Goal: Find specific page/section: Find specific page/section

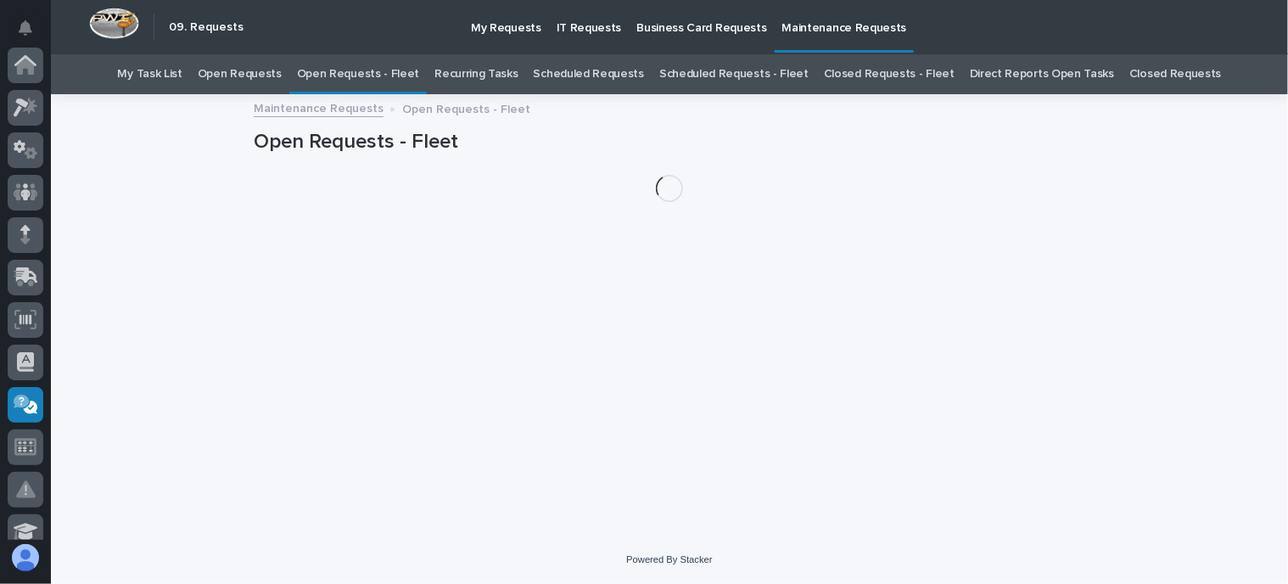
scroll to position [339, 0]
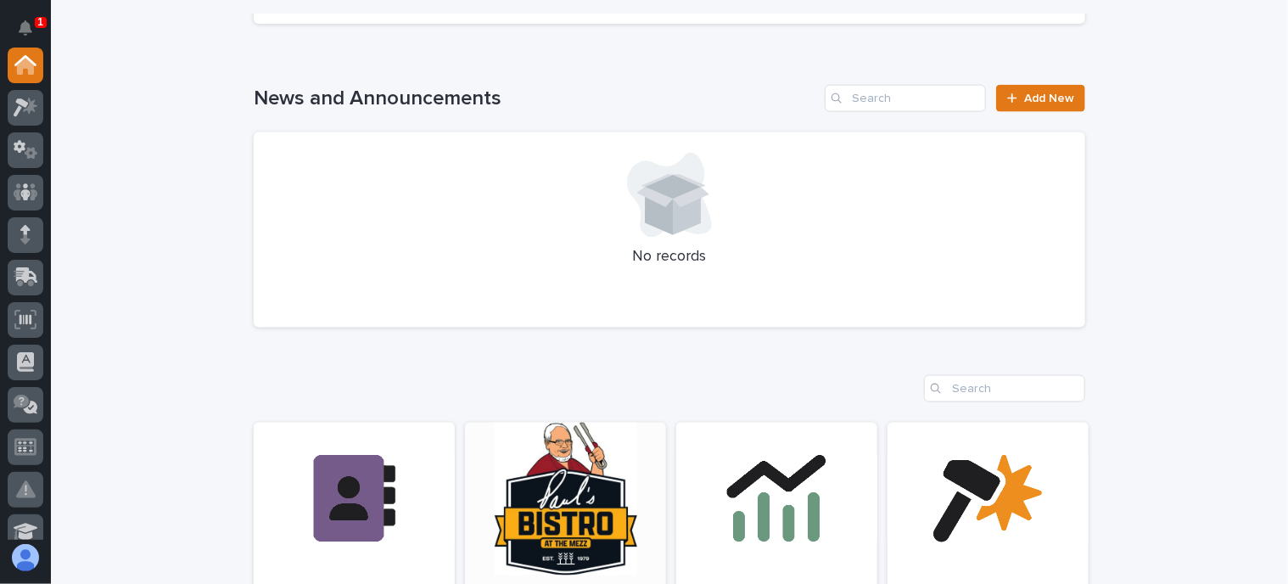
scroll to position [1273, 0]
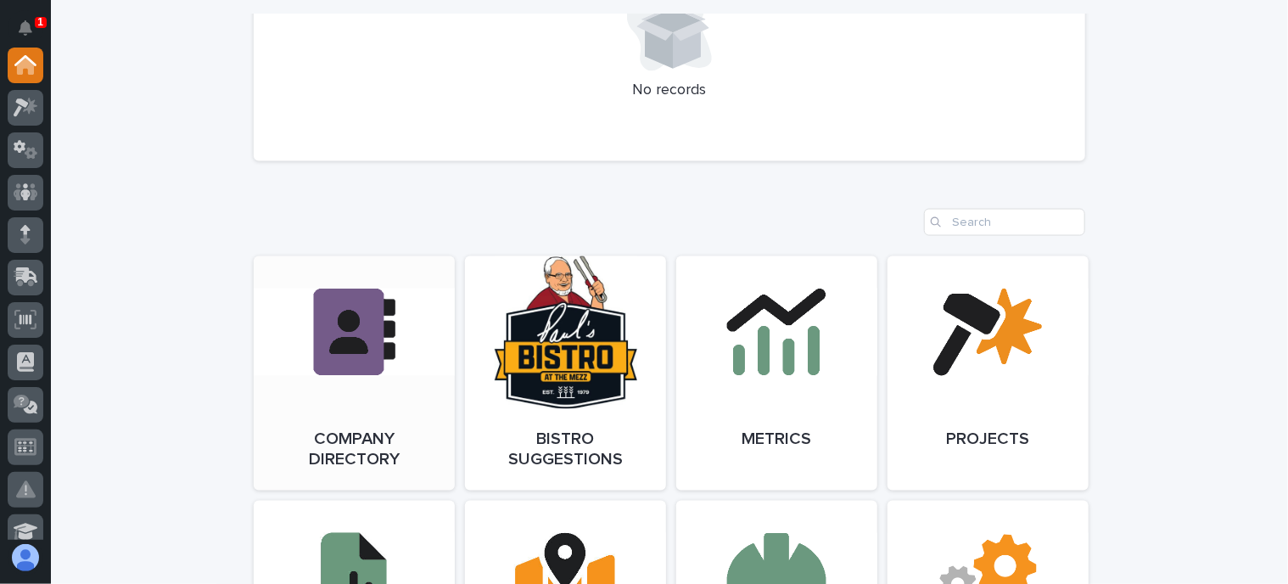
click at [406, 359] on link "Open Link" at bounding box center [354, 373] width 201 height 234
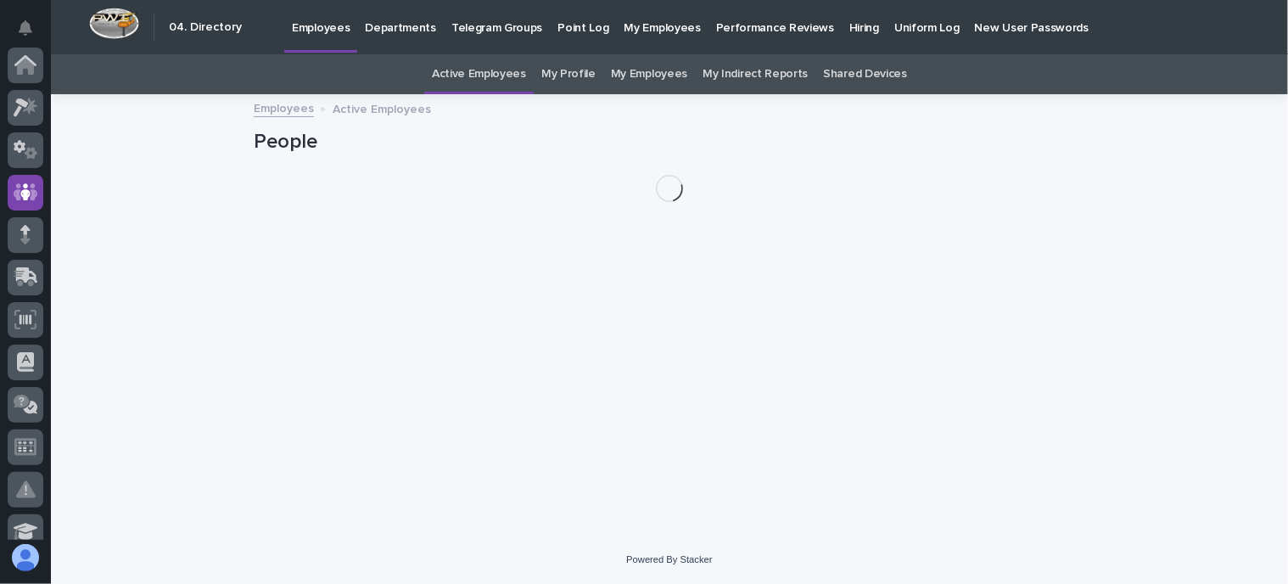
scroll to position [127, 0]
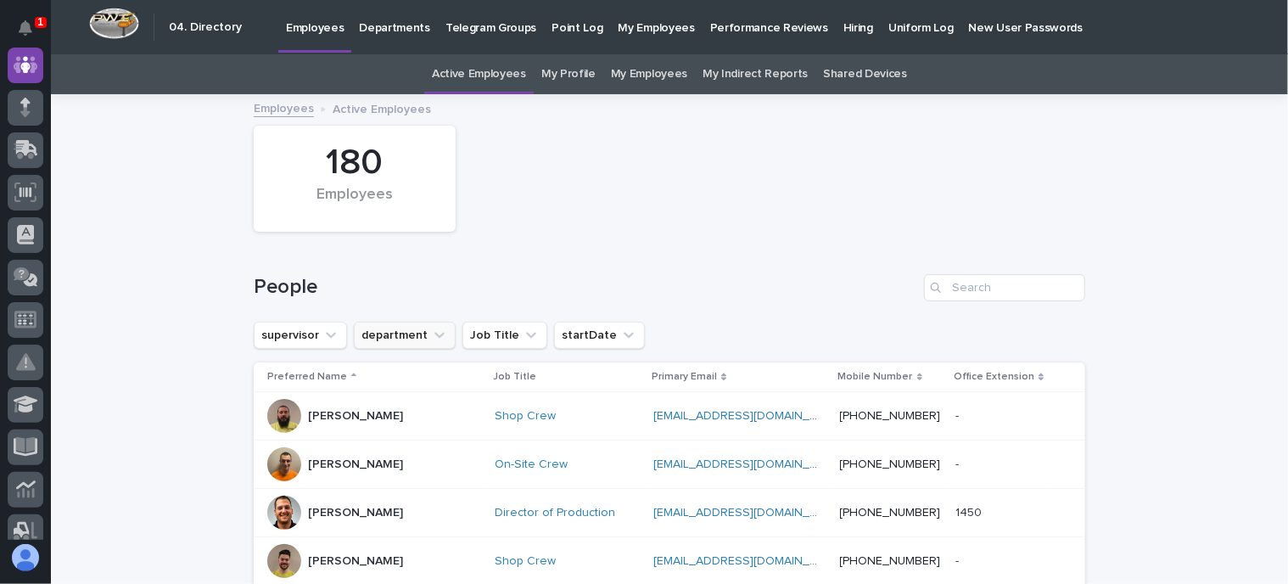
click at [412, 335] on button "department" at bounding box center [405, 335] width 102 height 27
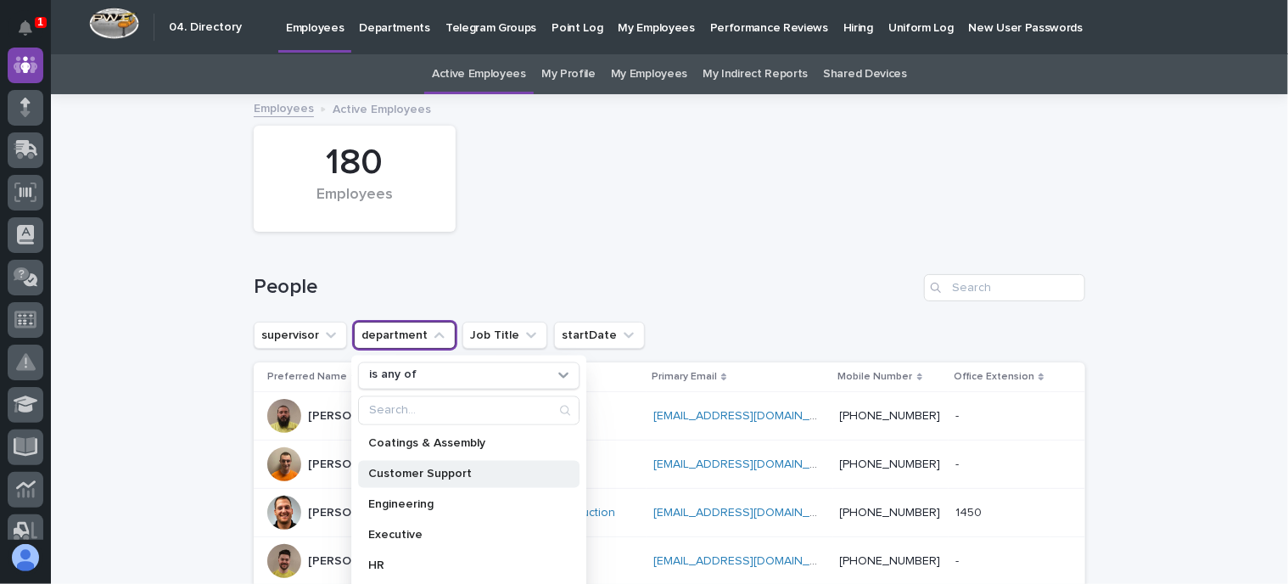
click at [408, 474] on p "Customer Support" at bounding box center [460, 474] width 184 height 12
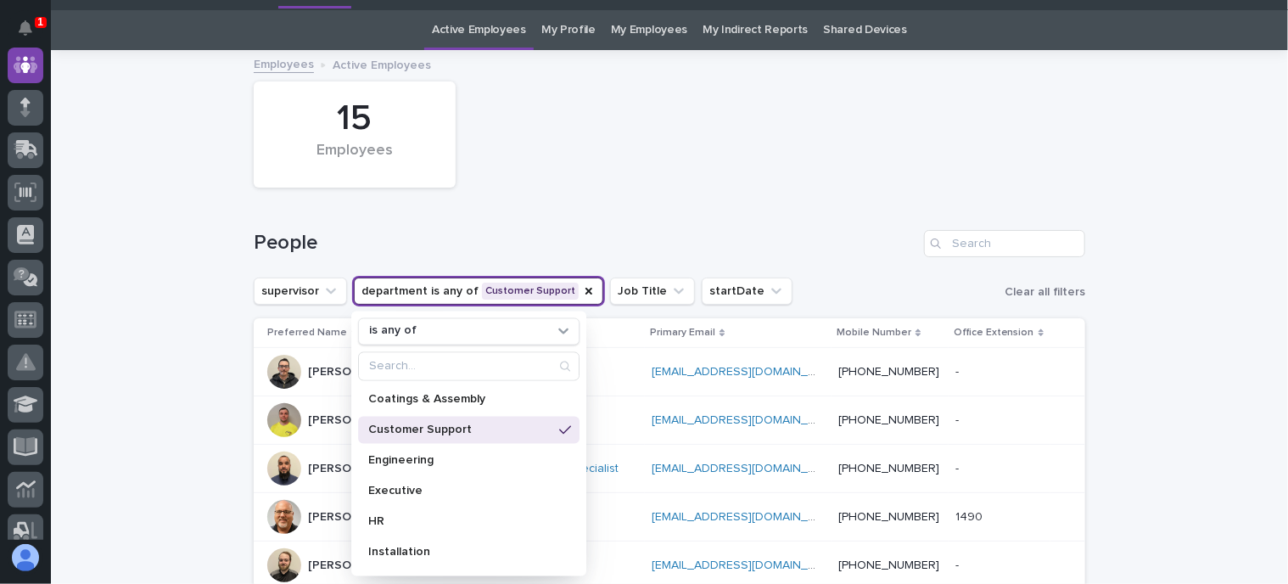
scroll to position [85, 0]
